Goal: Information Seeking & Learning: Learn about a topic

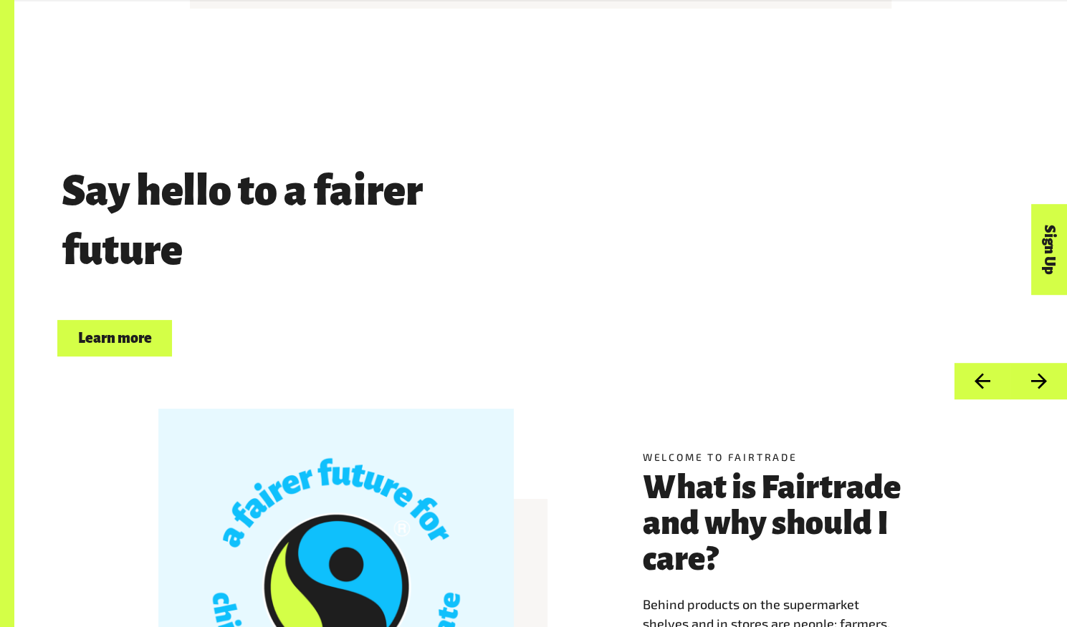
scroll to position [25, 0]
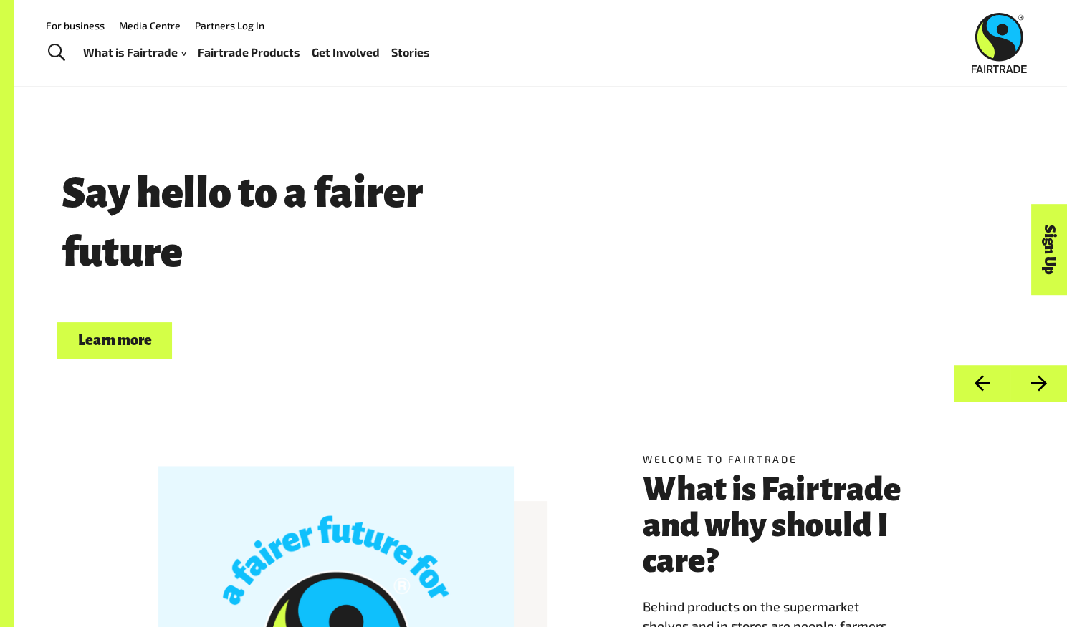
click at [120, 339] on link "Learn more" at bounding box center [114, 340] width 115 height 37
click at [1037, 392] on button "Next" at bounding box center [1038, 383] width 57 height 37
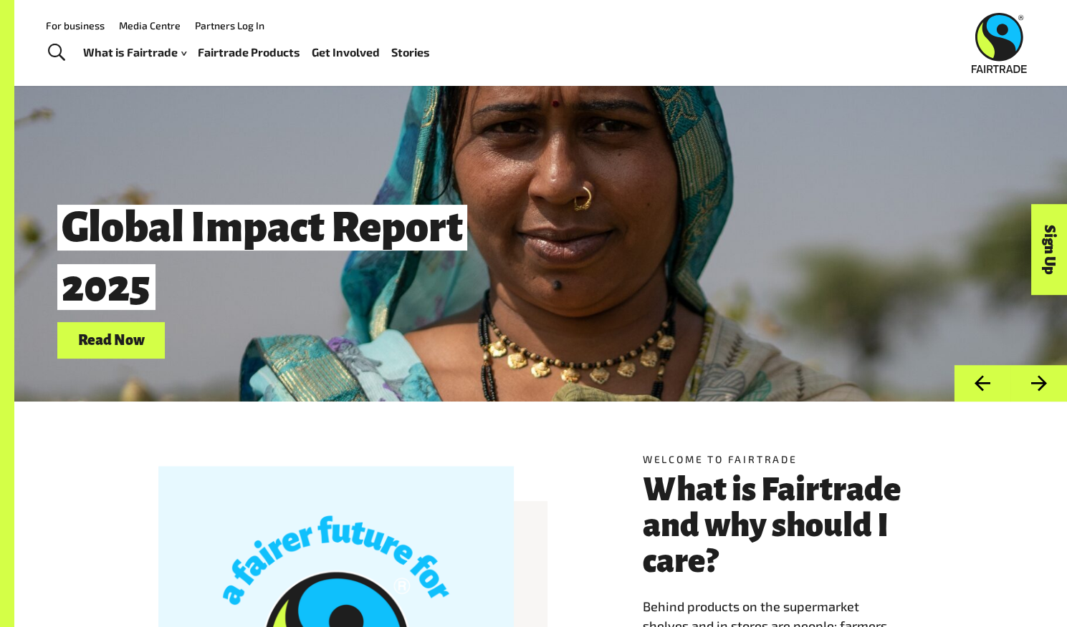
click at [1039, 392] on button "Next" at bounding box center [1038, 383] width 57 height 37
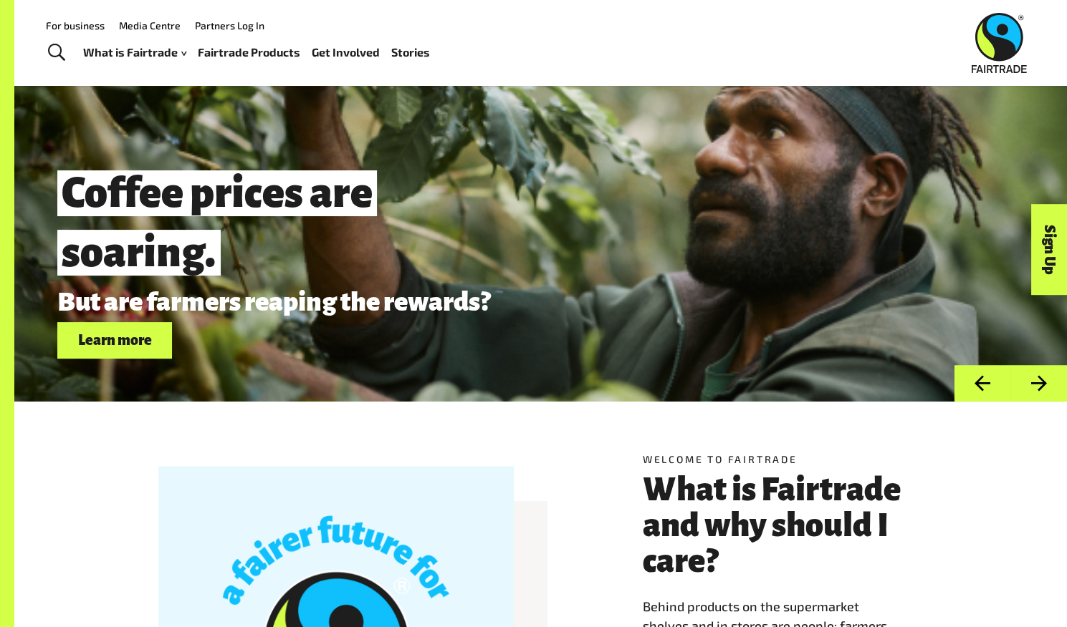
click at [1039, 390] on button "Next" at bounding box center [1038, 383] width 57 height 37
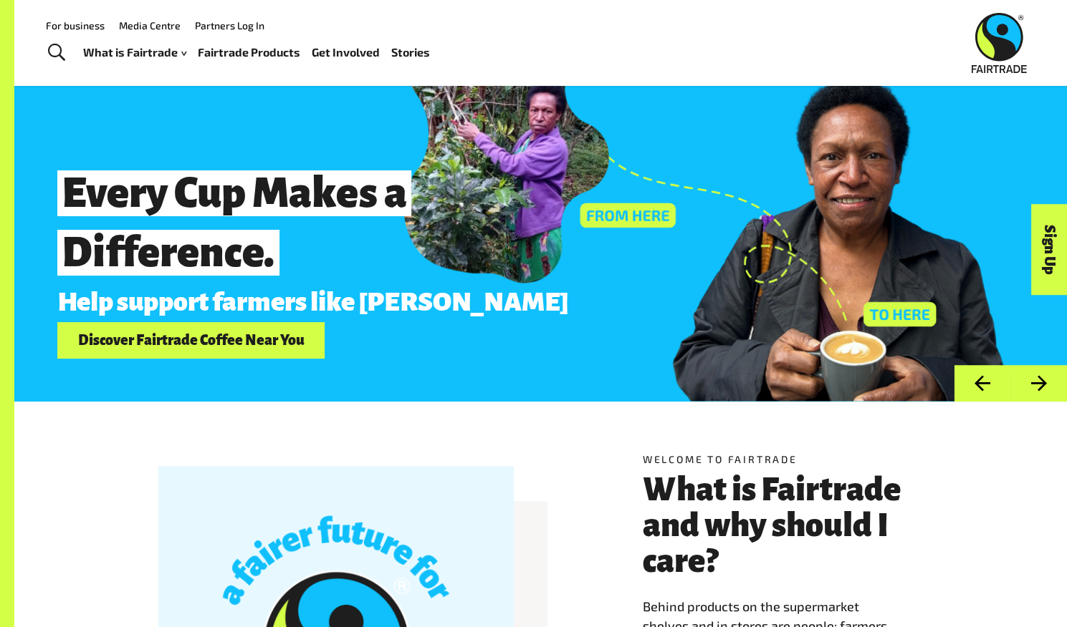
click at [1043, 390] on button "Next" at bounding box center [1038, 383] width 57 height 37
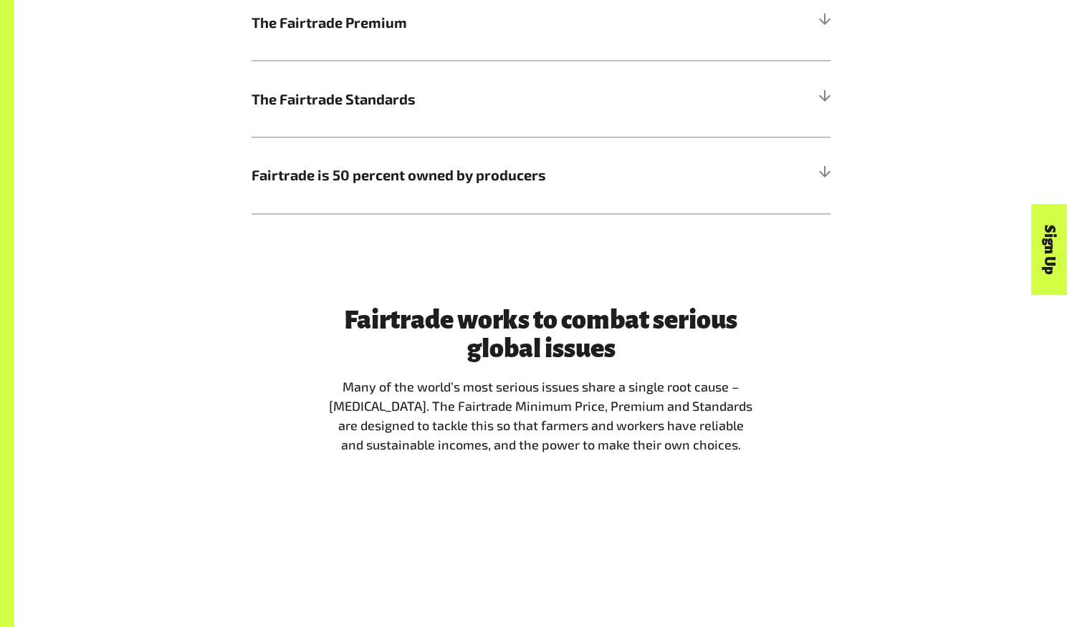
scroll to position [1059, 0]
